Goal: Check status: Verify the current state of an ongoing process or item

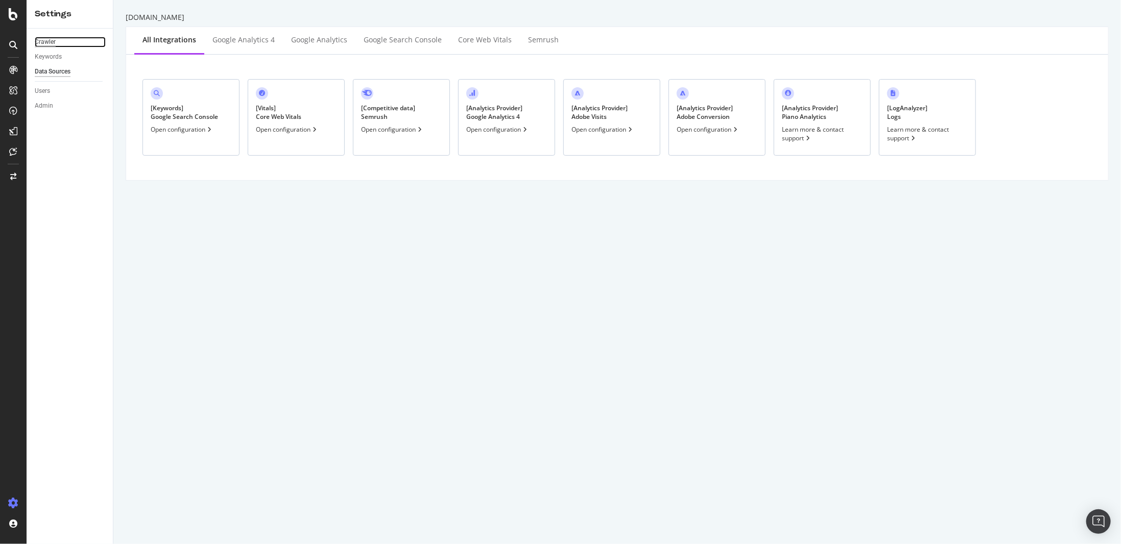
click at [42, 43] on div "Crawler" at bounding box center [45, 42] width 21 height 11
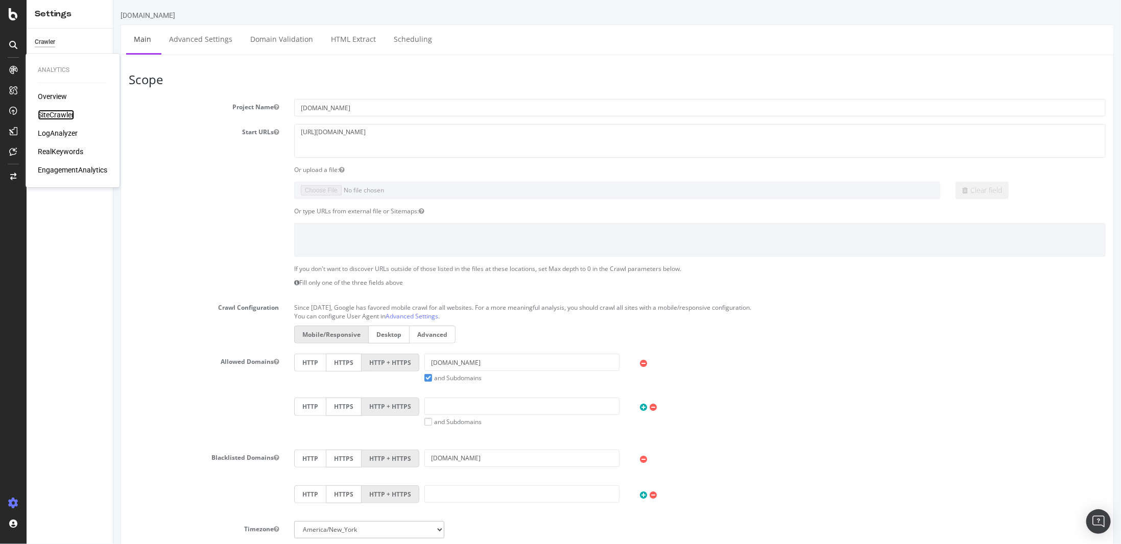
click at [68, 113] on div "SiteCrawler" at bounding box center [56, 115] width 36 height 10
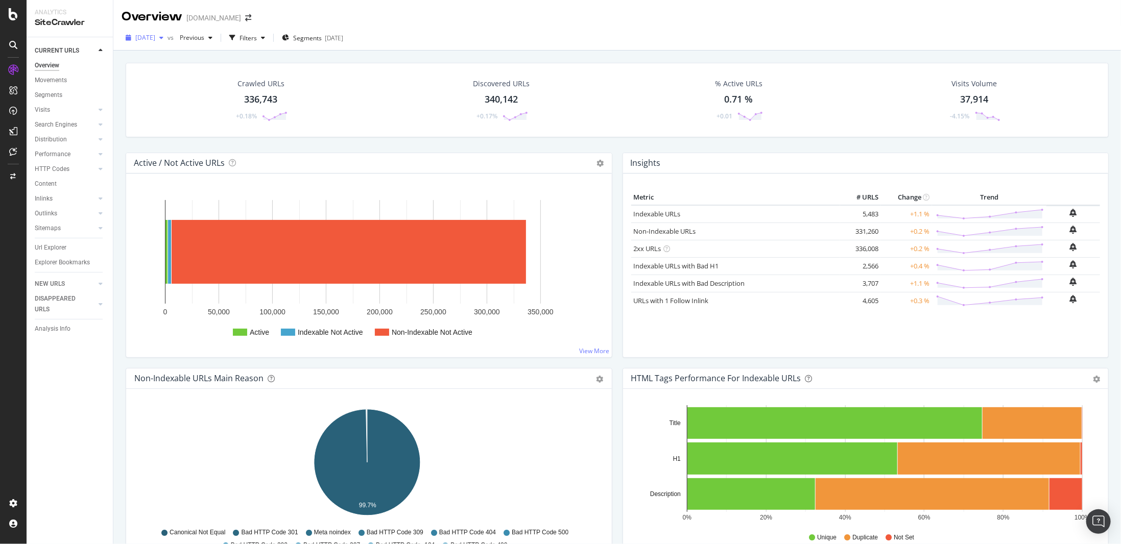
click at [155, 39] on span "[DATE]" at bounding box center [145, 37] width 20 height 9
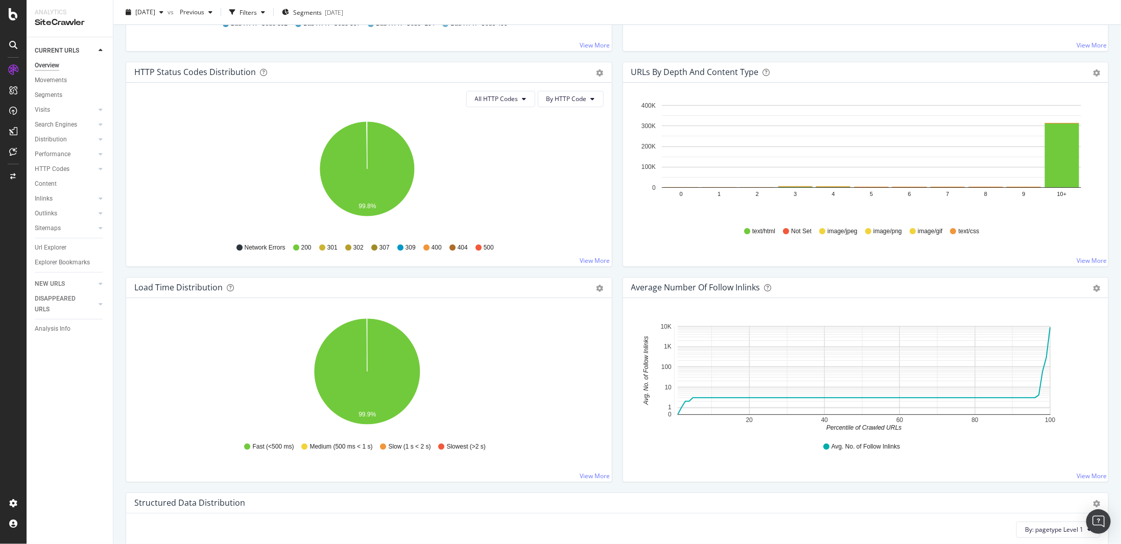
scroll to position [664, 0]
